Goal: Task Accomplishment & Management: Manage account settings

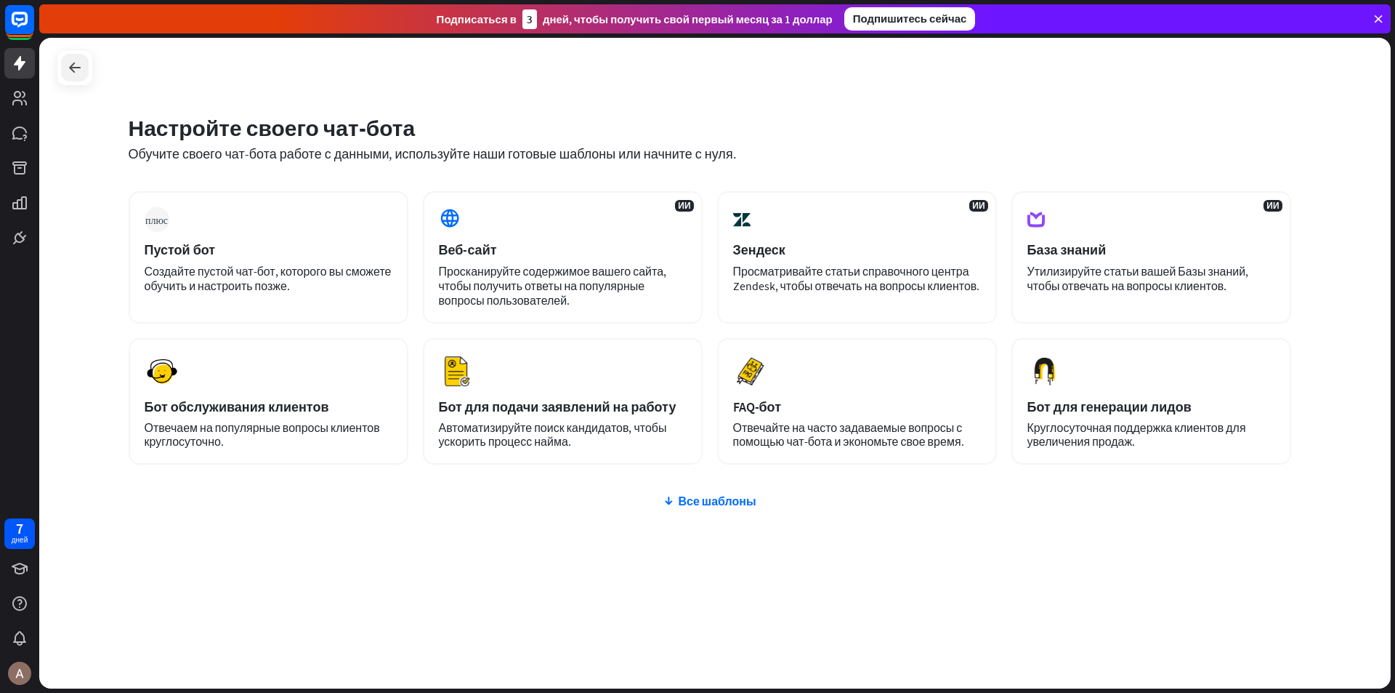
click at [77, 68] on icon at bounding box center [74, 67] width 17 height 17
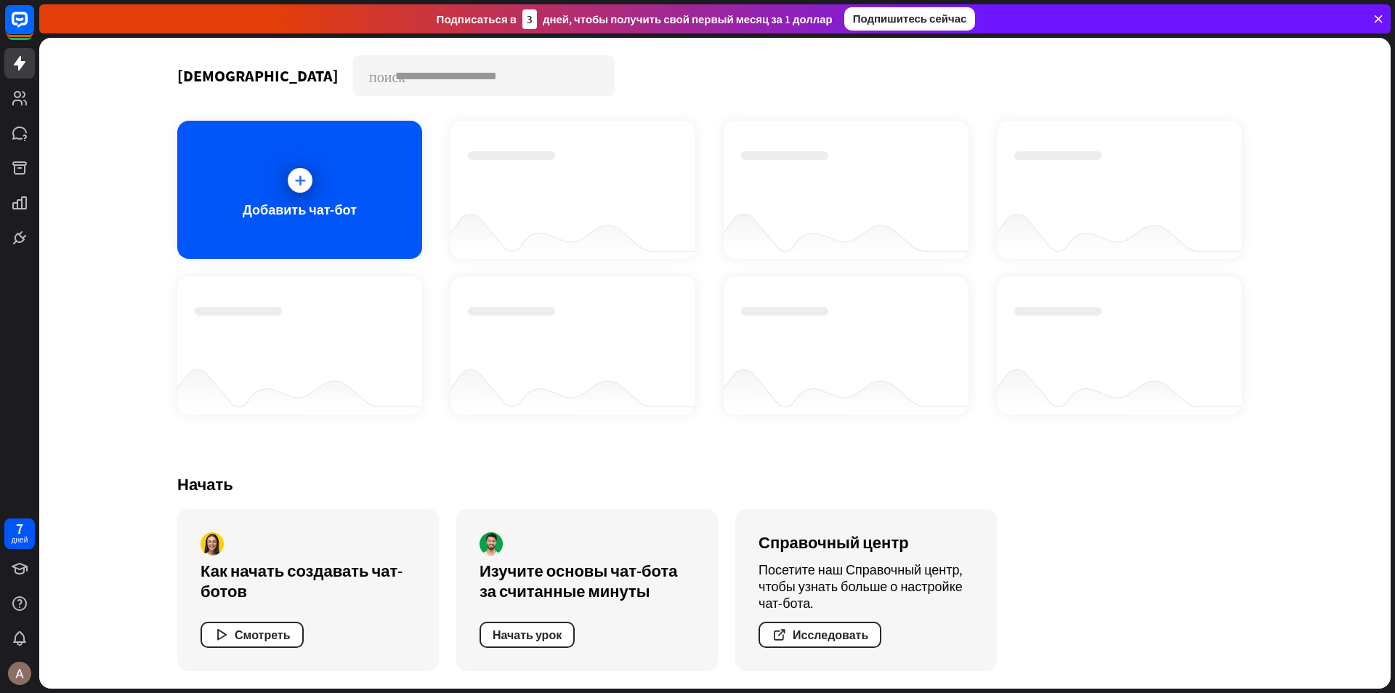
click at [1381, 20] on icon at bounding box center [1378, 18] width 13 height 13
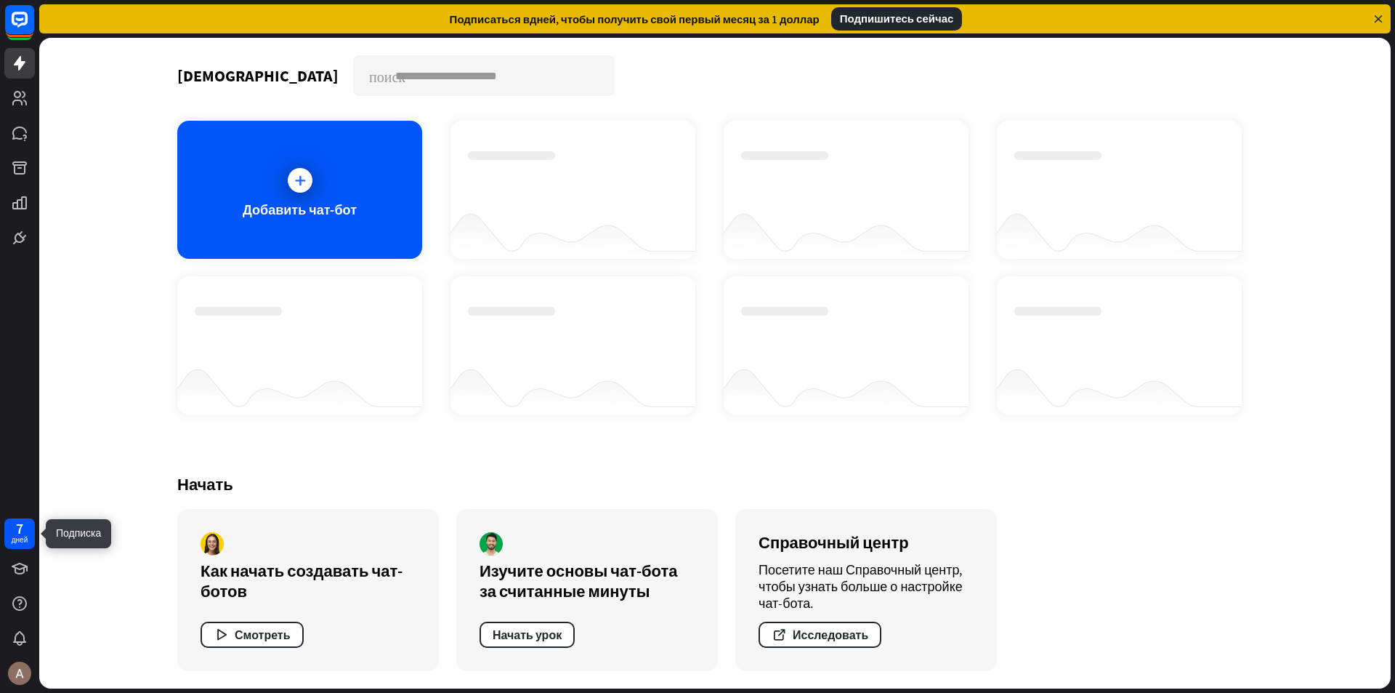
click at [20, 536] on font "дней" at bounding box center [20, 539] width 17 height 9
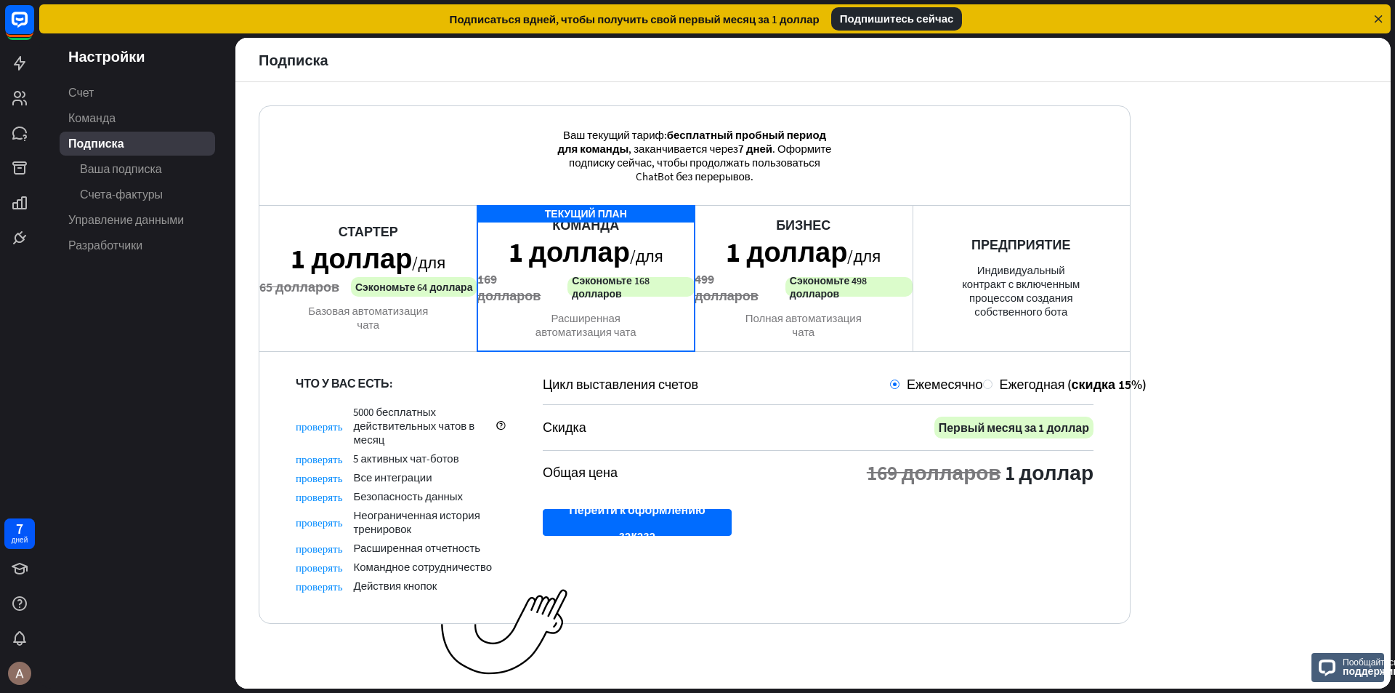
click at [326, 238] on div "Стартер 1 доллар /для 65 долларов Сэкономьте 64 доллара Базовая автоматизация ч…" at bounding box center [368, 277] width 218 height 145
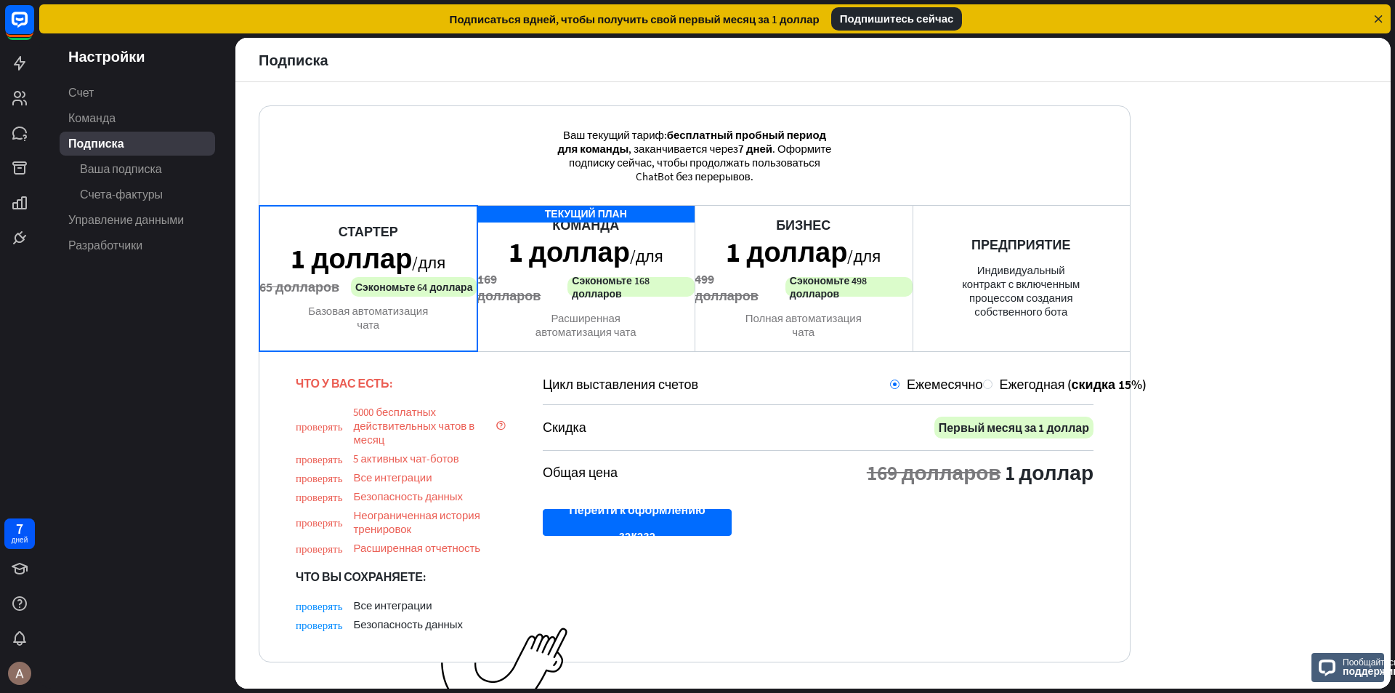
click at [588, 260] on div "ТЕКУЩИЙ ПЛАН Команда 1 доллар /для 169 долларов Сэкономьте 168 долларов Расшире…" at bounding box center [586, 277] width 218 height 145
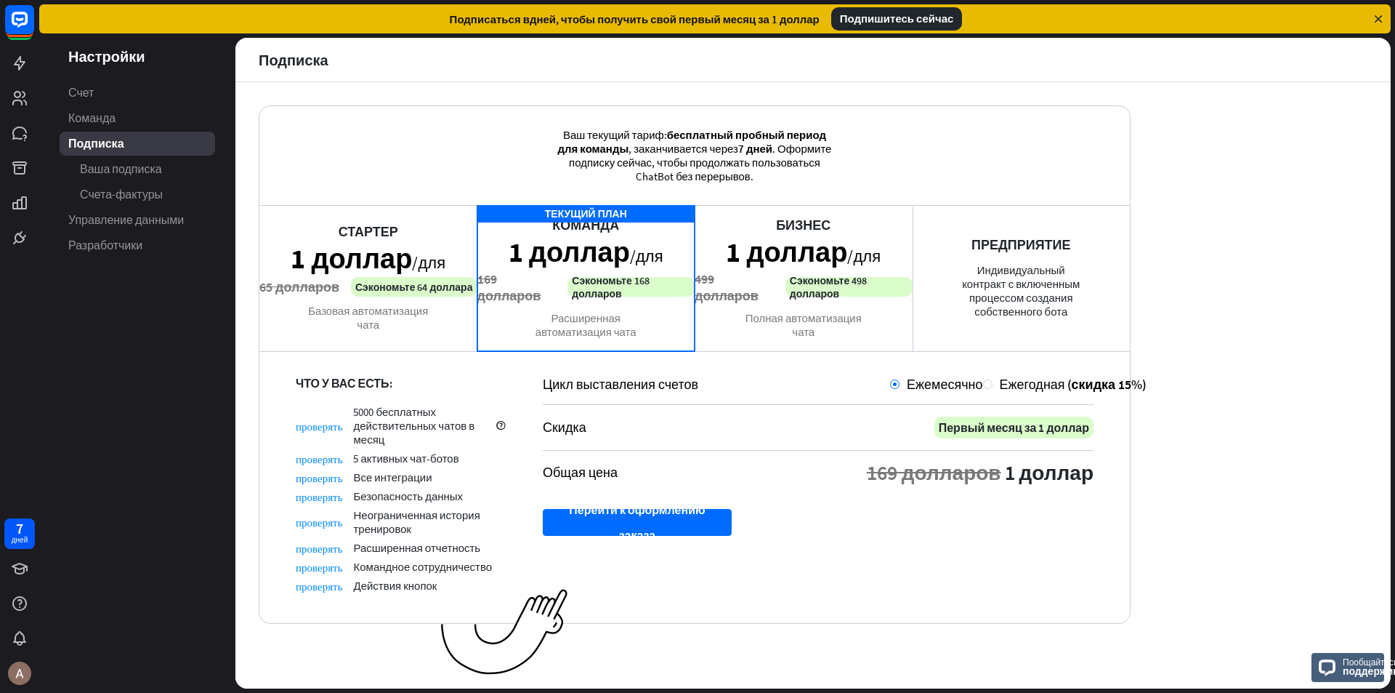
click at [379, 243] on div "Стартер 1 доллар /для 65 долларов Сэкономьте 64 доллара Базовая автоматизация ч…" at bounding box center [368, 277] width 218 height 145
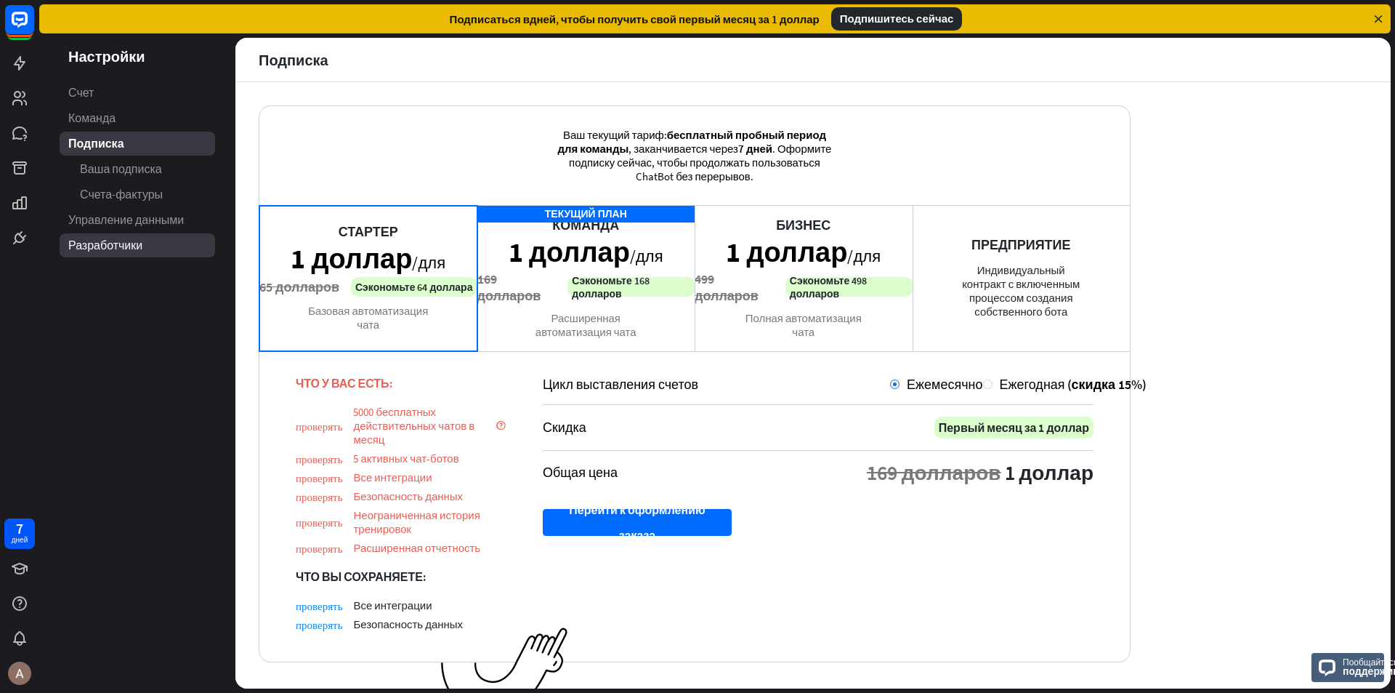
click at [124, 251] on font "Разработчики" at bounding box center [105, 245] width 74 height 15
